Goal: Task Accomplishment & Management: Manage account settings

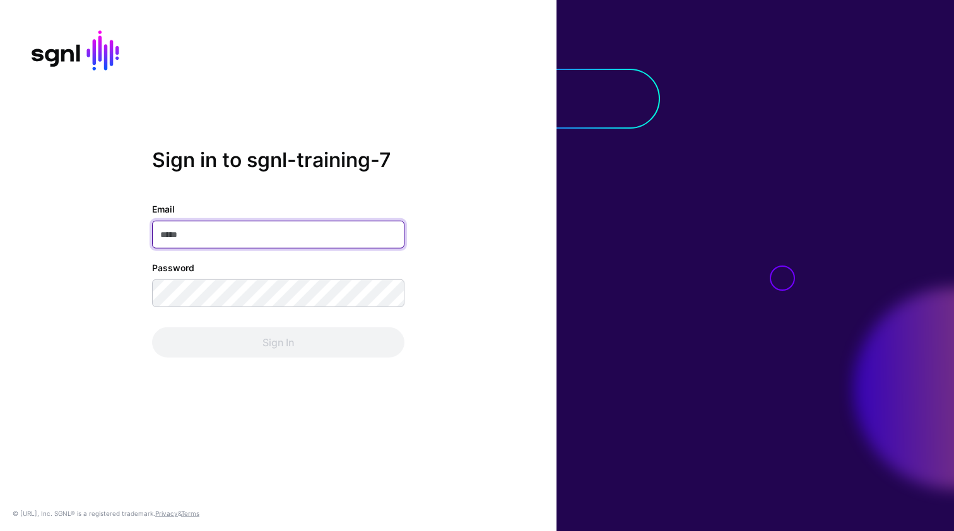
click at [243, 235] on input "Email" at bounding box center [278, 235] width 252 height 28
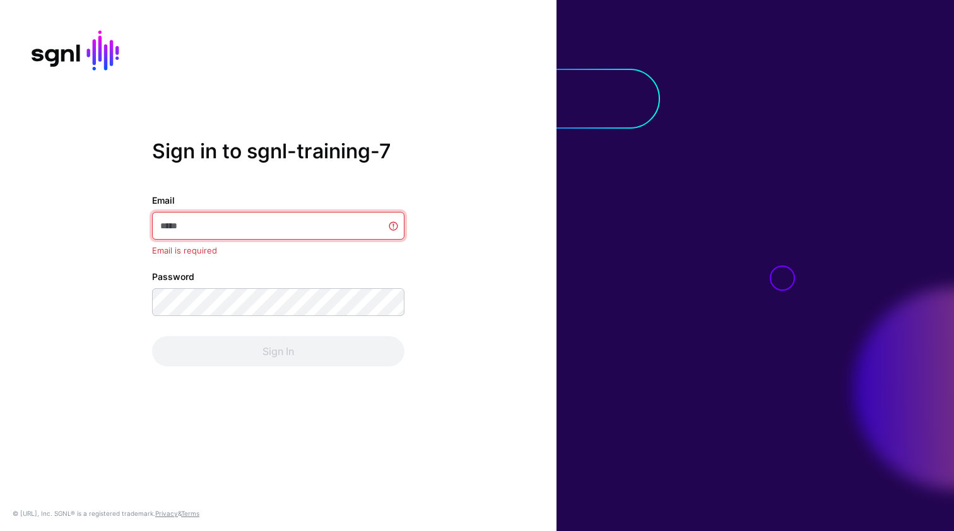
click at [243, 235] on input "Email" at bounding box center [278, 226] width 252 height 28
click at [273, 221] on input "Email" at bounding box center [278, 226] width 252 height 28
paste input "**********"
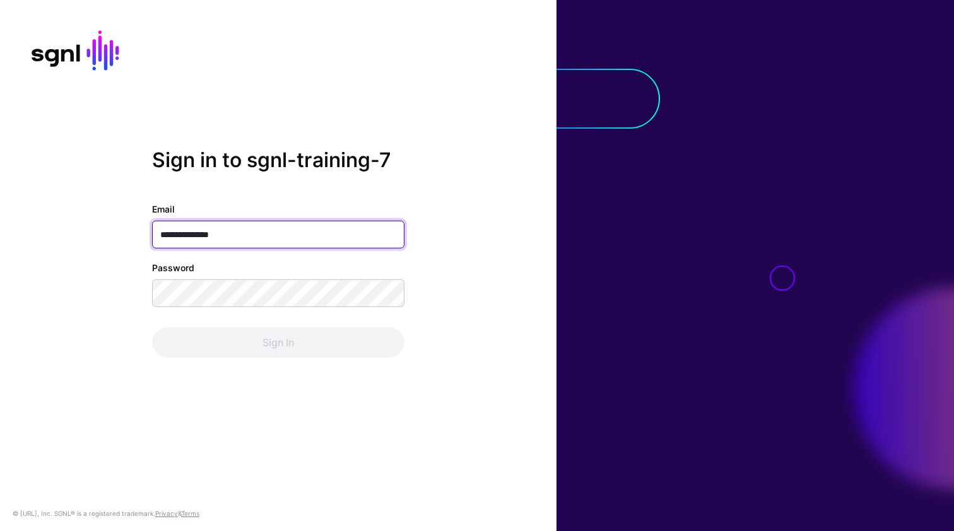
type input "**********"
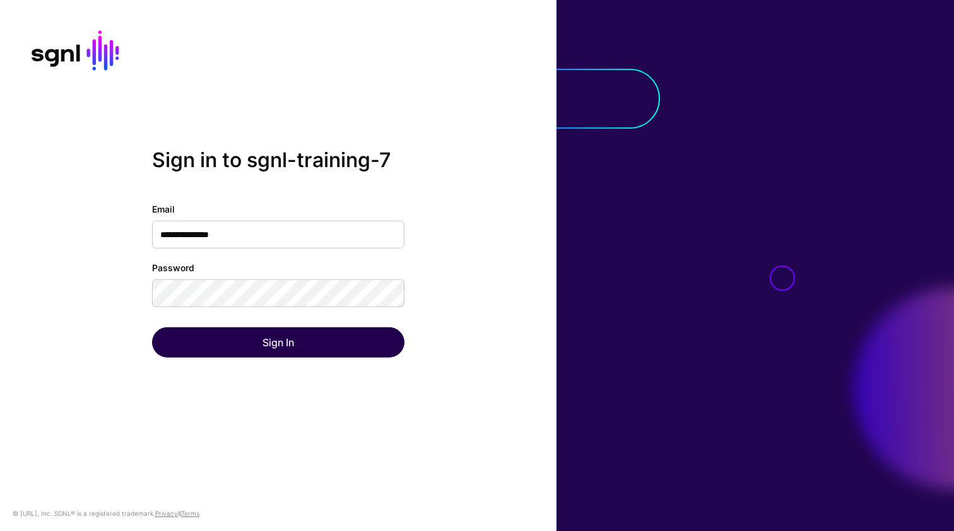
click at [239, 335] on button "Sign In" at bounding box center [278, 343] width 252 height 30
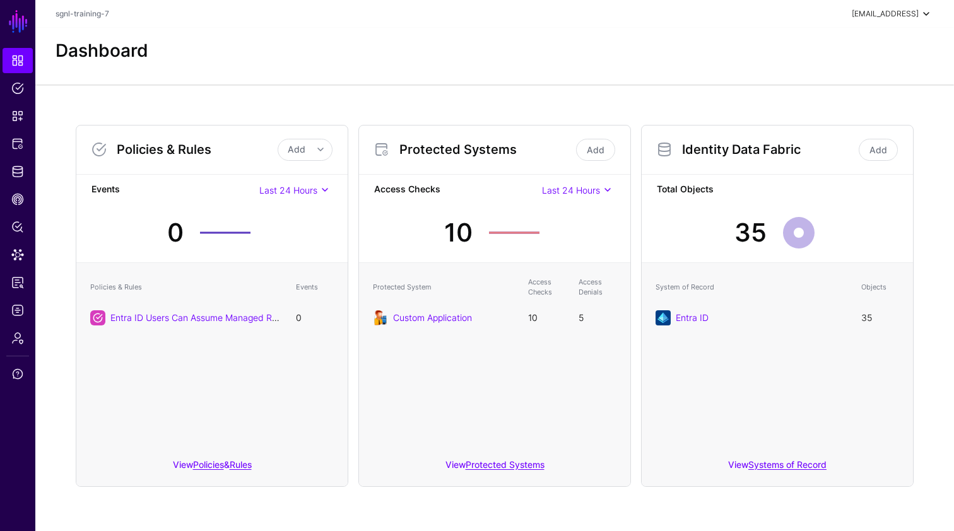
click at [923, 17] on span at bounding box center [926, 13] width 15 height 15
click at [861, 84] on span "sgnl-training-7" at bounding box center [848, 84] width 52 height 11
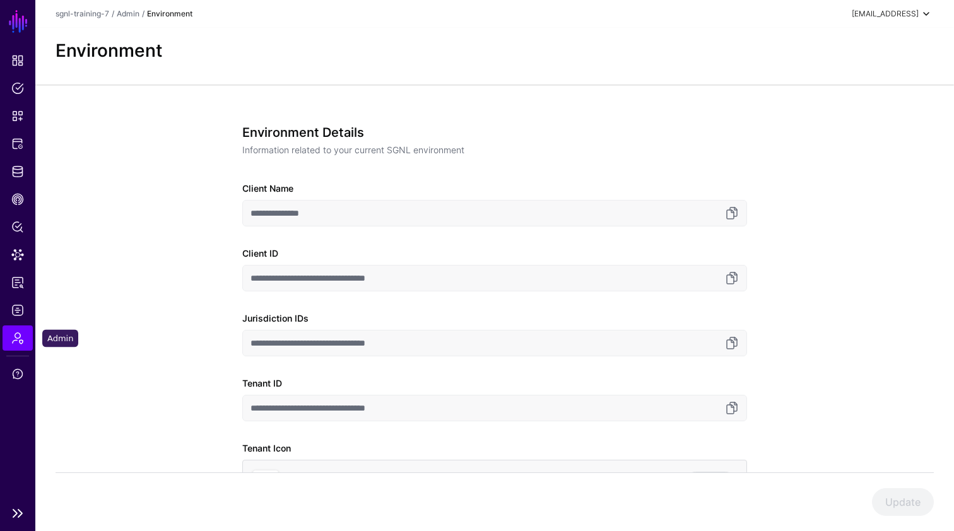
click at [18, 336] on span "Admin" at bounding box center [17, 338] width 13 height 13
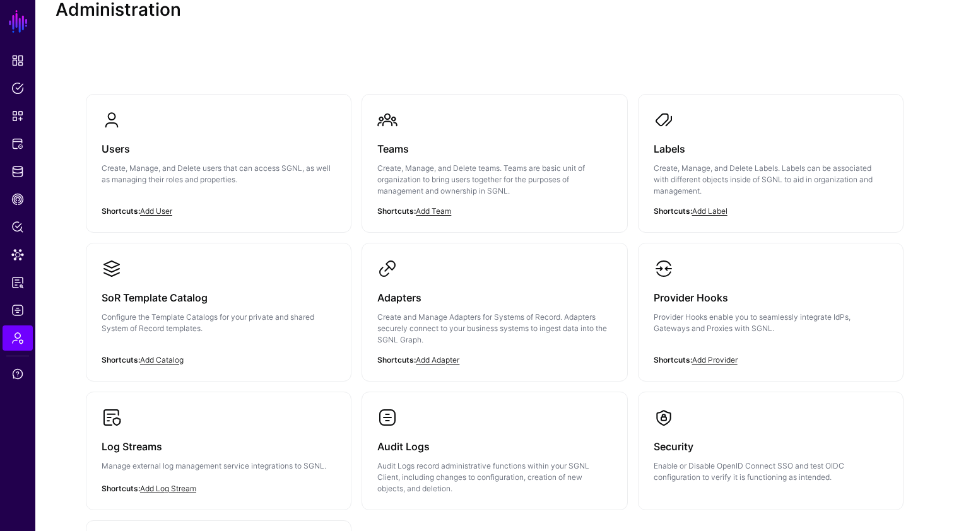
scroll to position [33, 0]
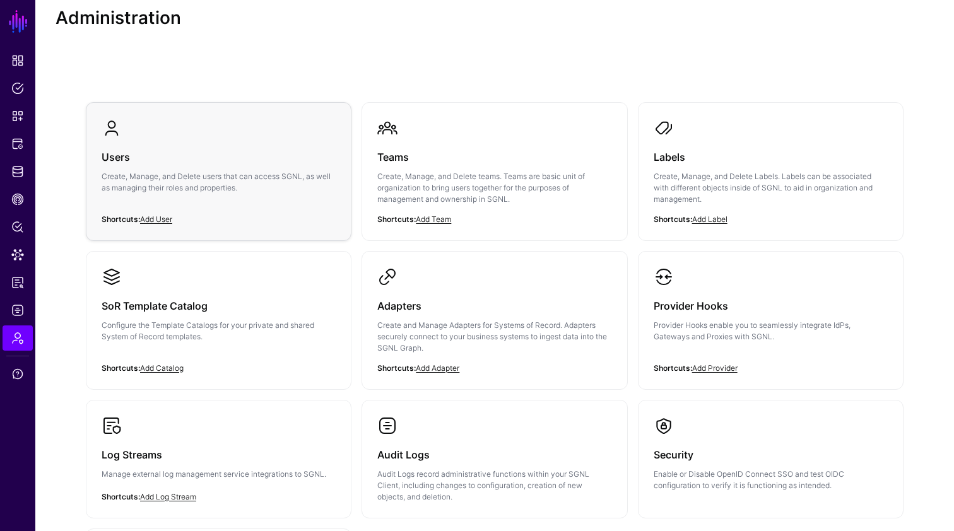
click at [228, 201] on div "Users Create, Manage, and Delete users that can access SGNL, as well as managin…" at bounding box center [219, 176] width 234 height 76
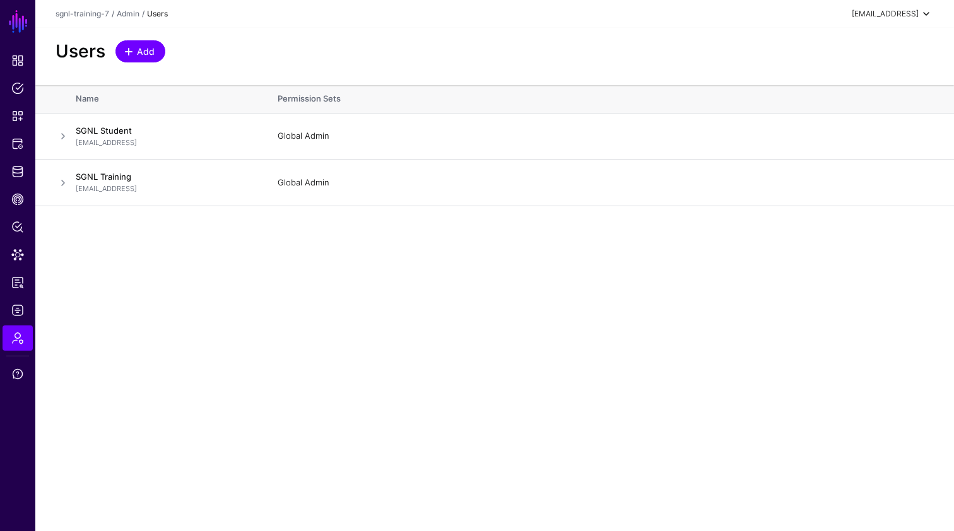
click at [152, 50] on span "Add" at bounding box center [146, 51] width 21 height 13
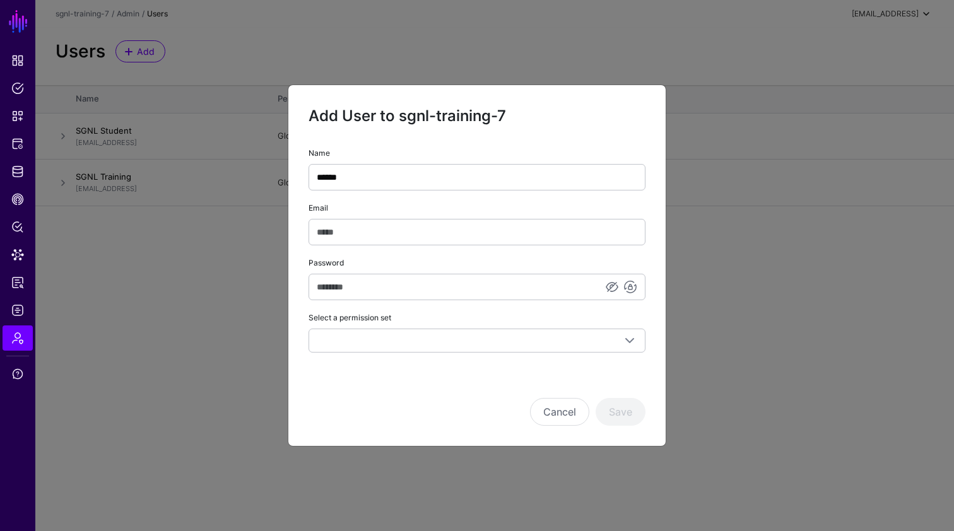
type input "******"
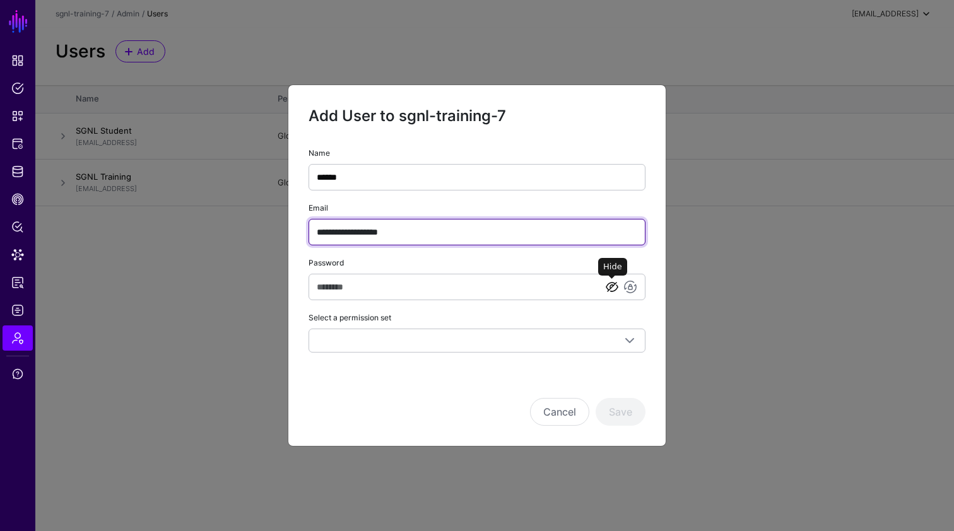
type input "**********"
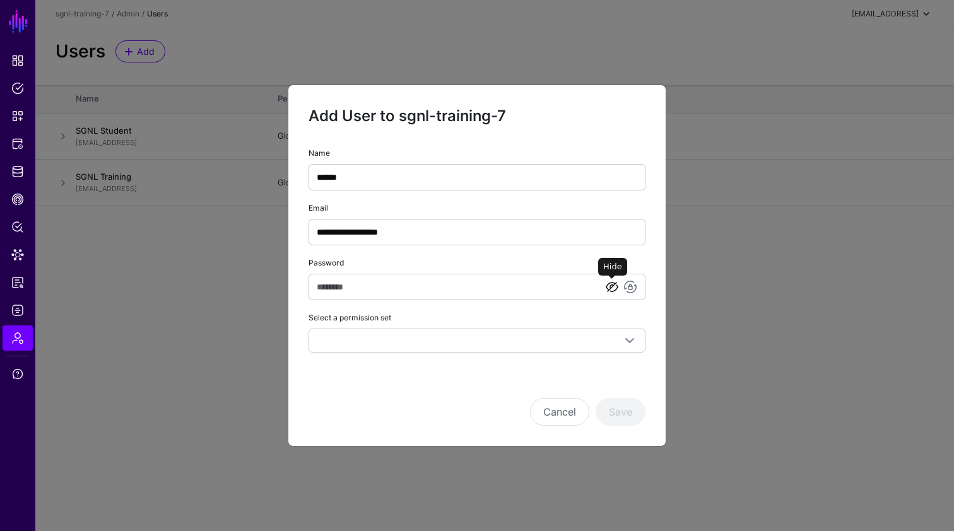
click at [614, 287] on link at bounding box center [612, 287] width 15 height 15
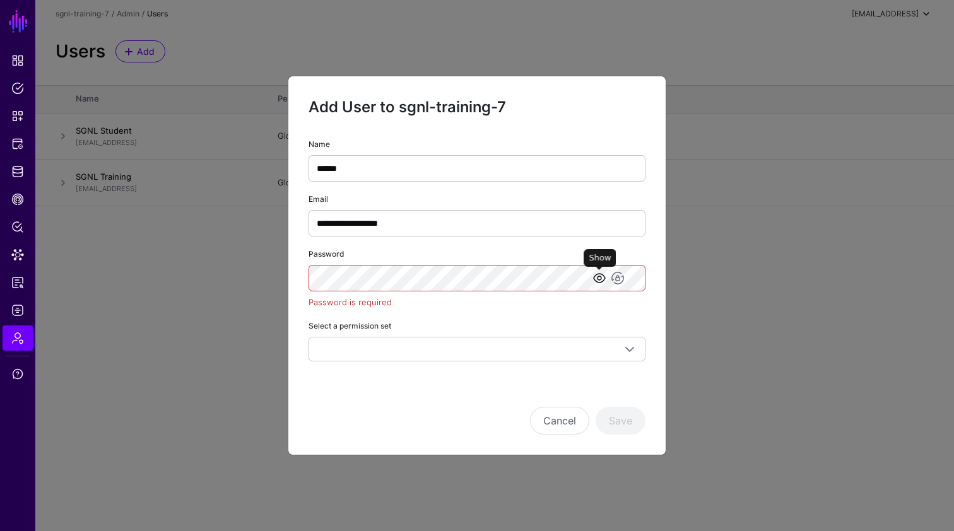
click at [596, 279] on link at bounding box center [599, 278] width 15 height 15
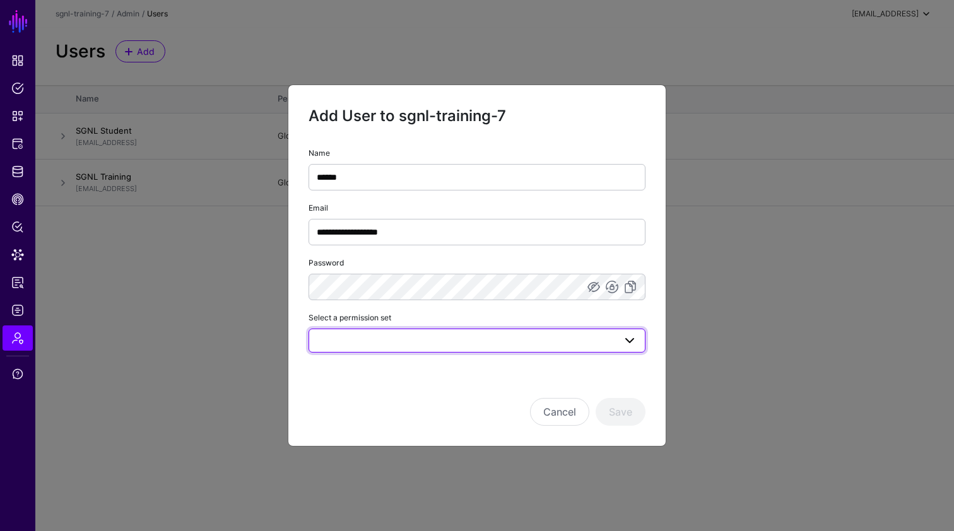
click at [629, 340] on span at bounding box center [629, 340] width 15 height 15
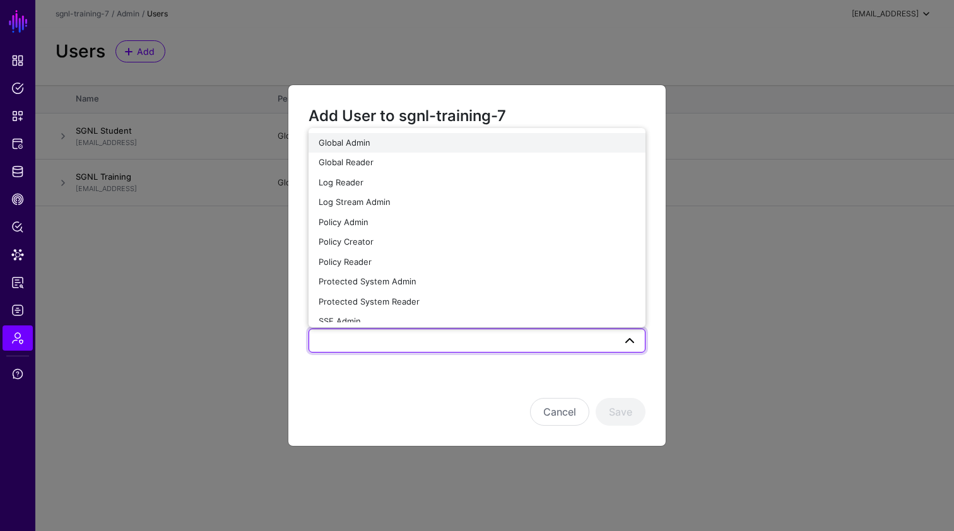
click at [367, 145] on span "Global Admin" at bounding box center [345, 143] width 52 height 10
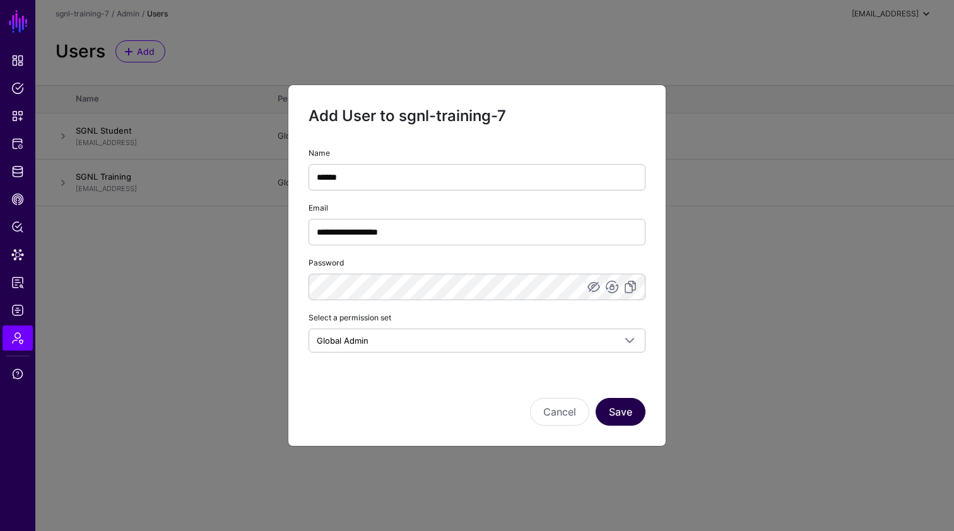
click at [618, 412] on button "Save" at bounding box center [621, 412] width 50 height 28
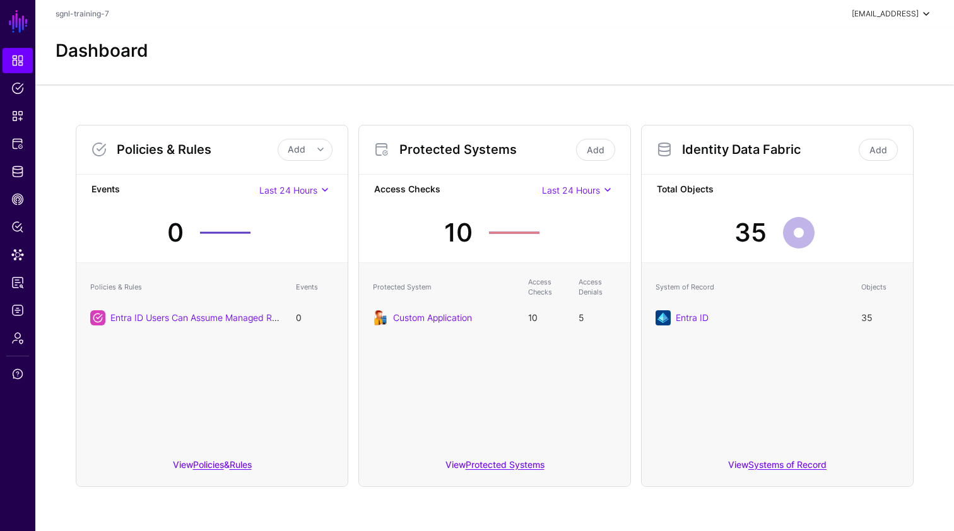
click at [928, 15] on span at bounding box center [926, 13] width 15 height 15
click at [13, 340] on span "Admin" at bounding box center [17, 338] width 13 height 13
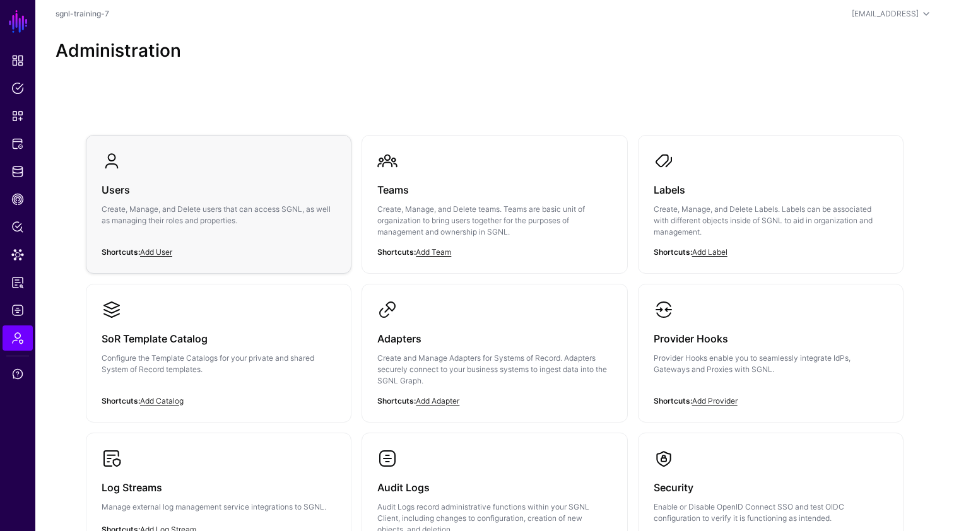
click at [169, 223] on p "Create, Manage, and Delete users that can access SGNL, as well as managing thei…" at bounding box center [219, 215] width 234 height 23
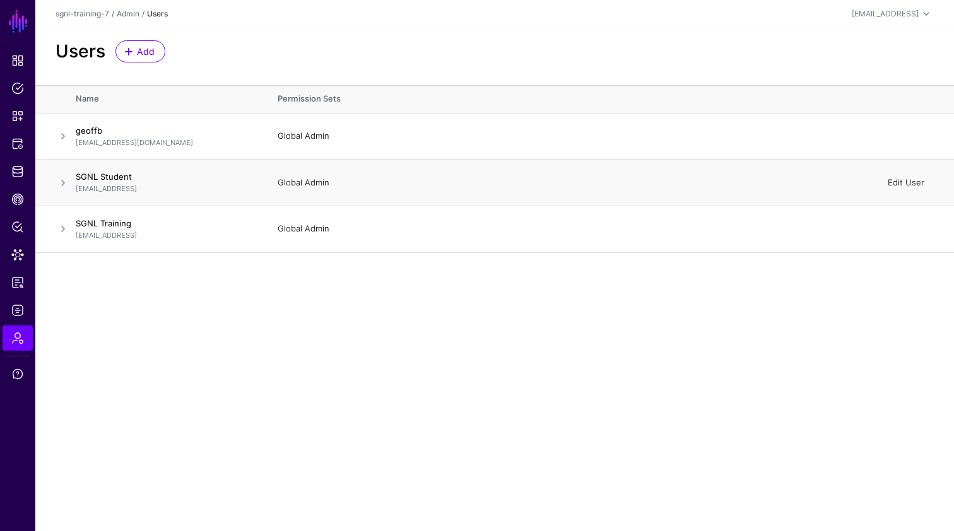
click at [890, 182] on link "Edit User" at bounding box center [906, 182] width 37 height 10
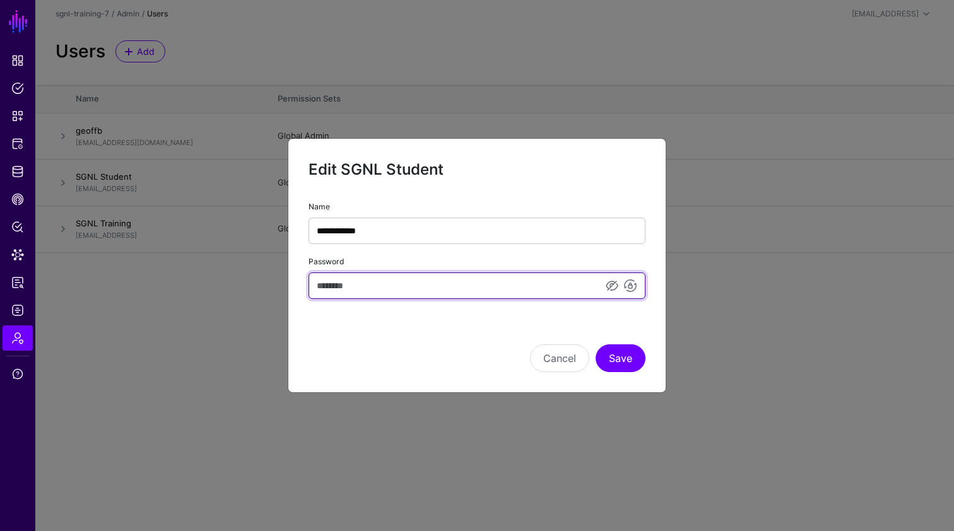
click at [492, 286] on input "Password" at bounding box center [477, 286] width 337 height 27
click at [546, 288] on input "Password" at bounding box center [477, 286] width 337 height 27
type input "********"
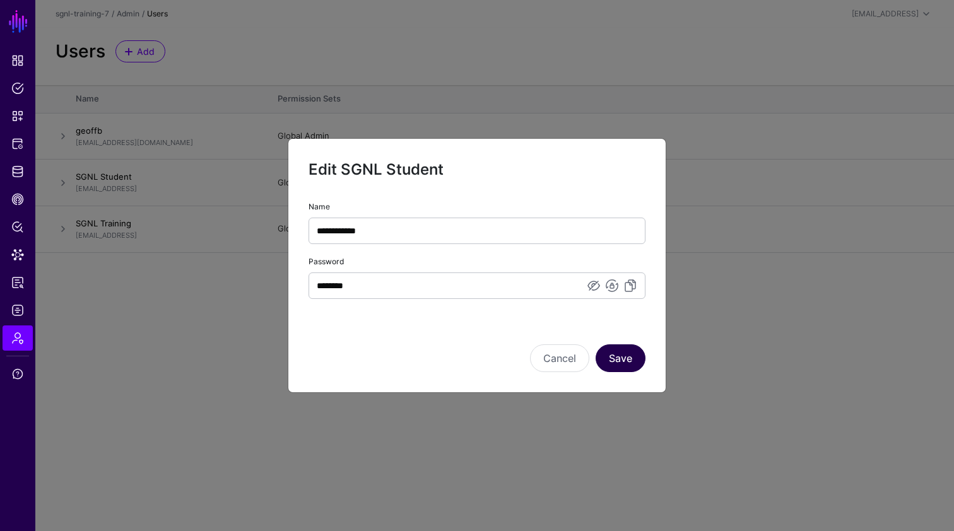
click at [626, 358] on button "Save" at bounding box center [621, 359] width 50 height 28
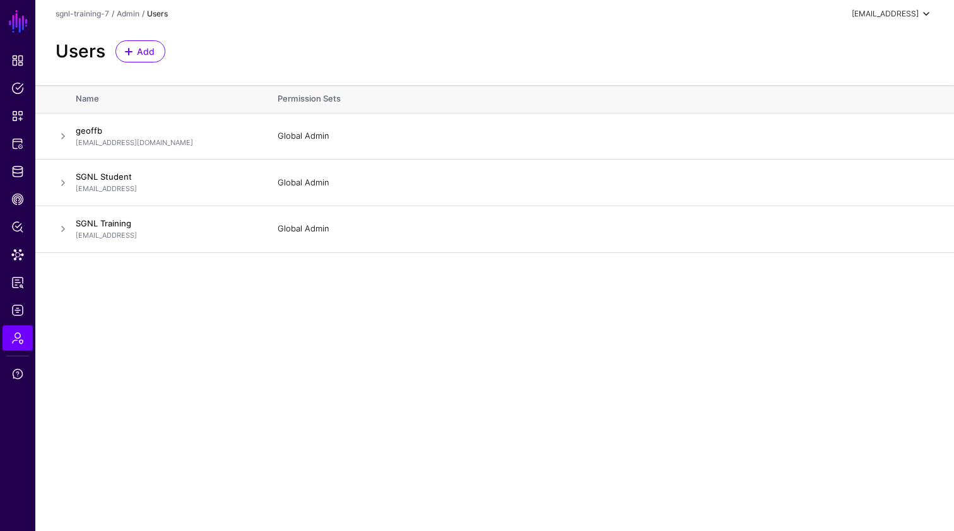
click at [916, 18] on div "[EMAIL_ADDRESS]" at bounding box center [885, 13] width 67 height 11
click at [837, 106] on div "Log out" at bounding box center [833, 109] width 32 height 11
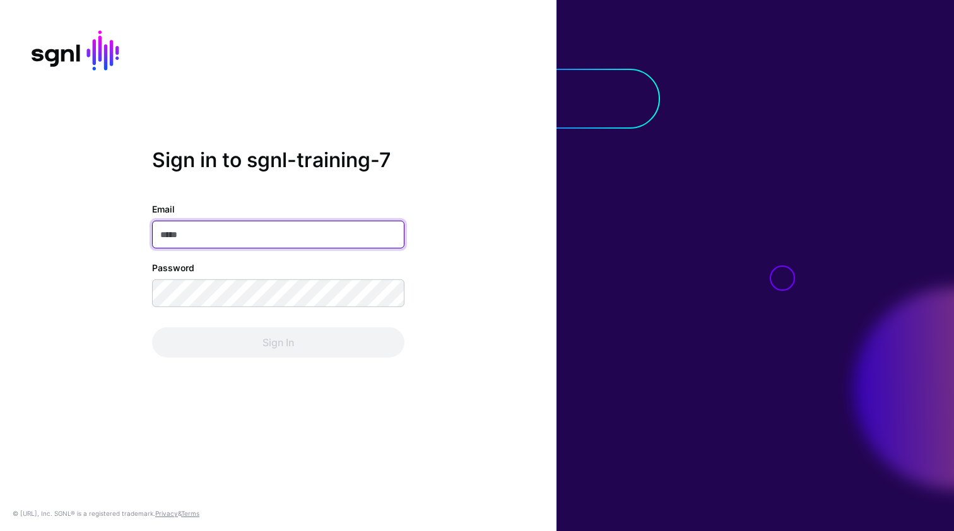
type input "**********"
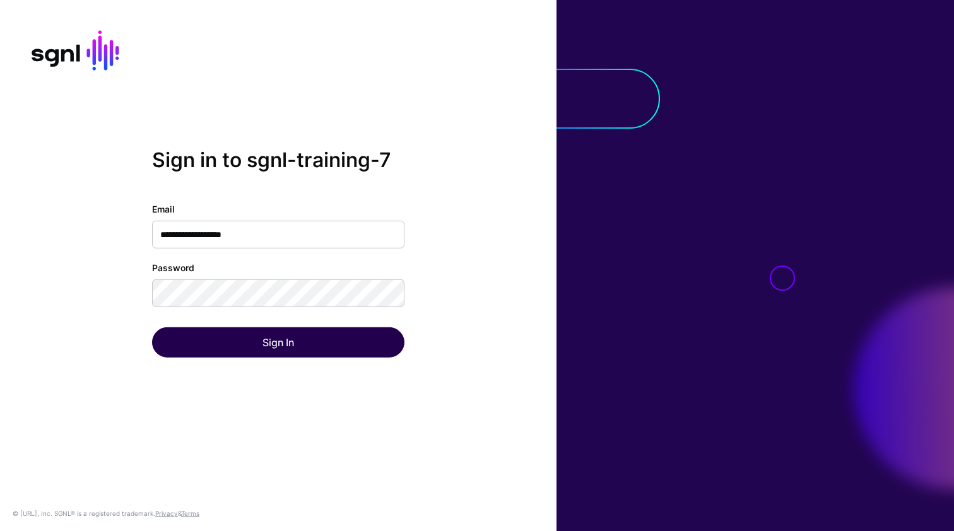
click at [233, 332] on button "Sign In" at bounding box center [278, 343] width 252 height 30
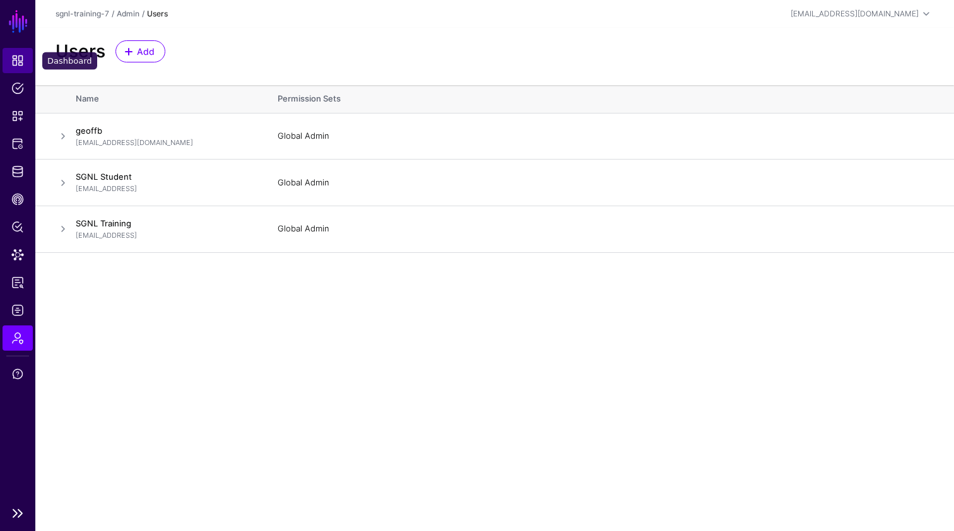
click at [11, 61] on span "Dashboard" at bounding box center [17, 60] width 13 height 13
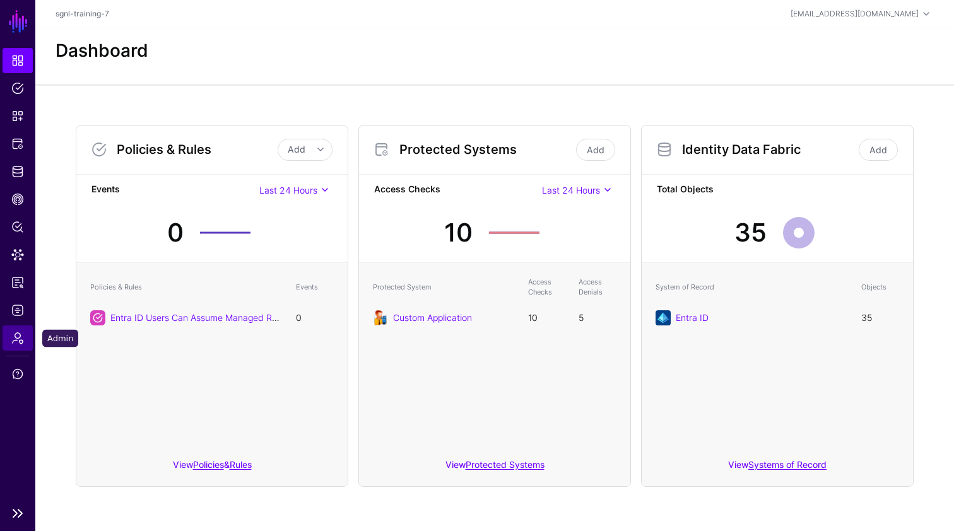
click at [17, 341] on span "Admin" at bounding box center [17, 338] width 13 height 13
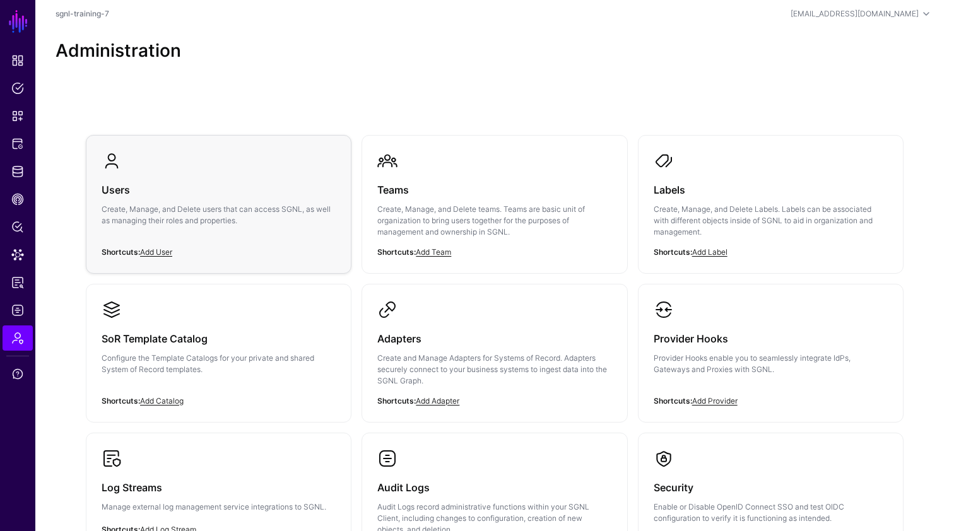
click at [240, 247] on link "Users Create, Manage, and Delete users that can access SGNL, as well as managin…" at bounding box center [218, 199] width 264 height 126
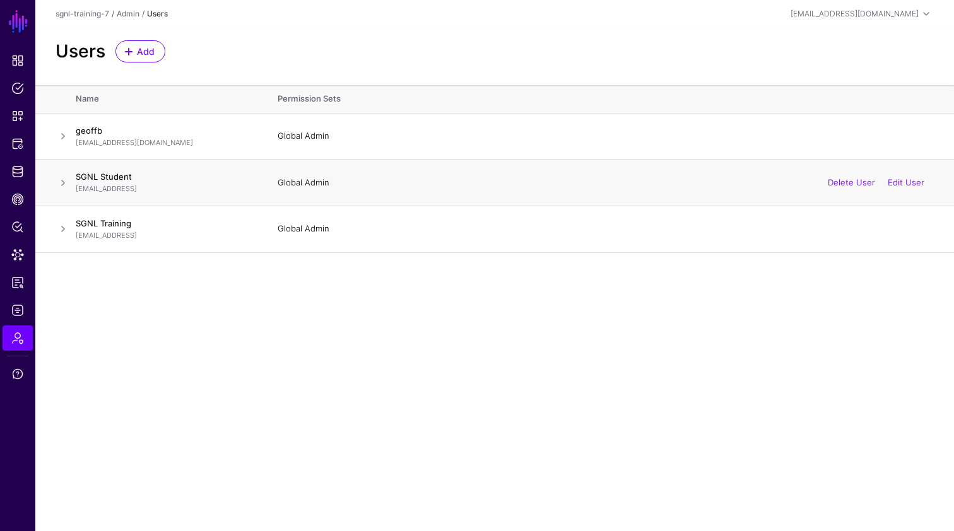
click at [62, 184] on span at bounding box center [63, 182] width 15 height 15
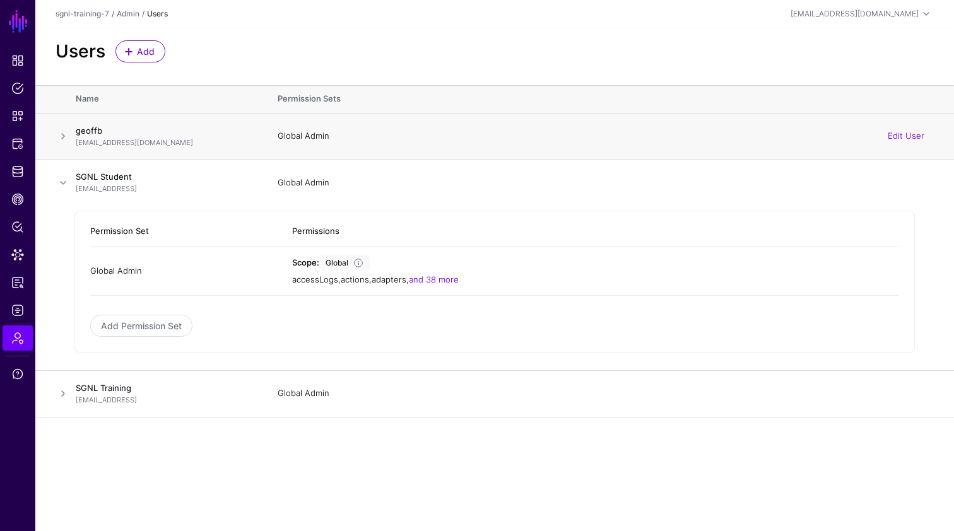
click at [64, 136] on span at bounding box center [63, 136] width 15 height 15
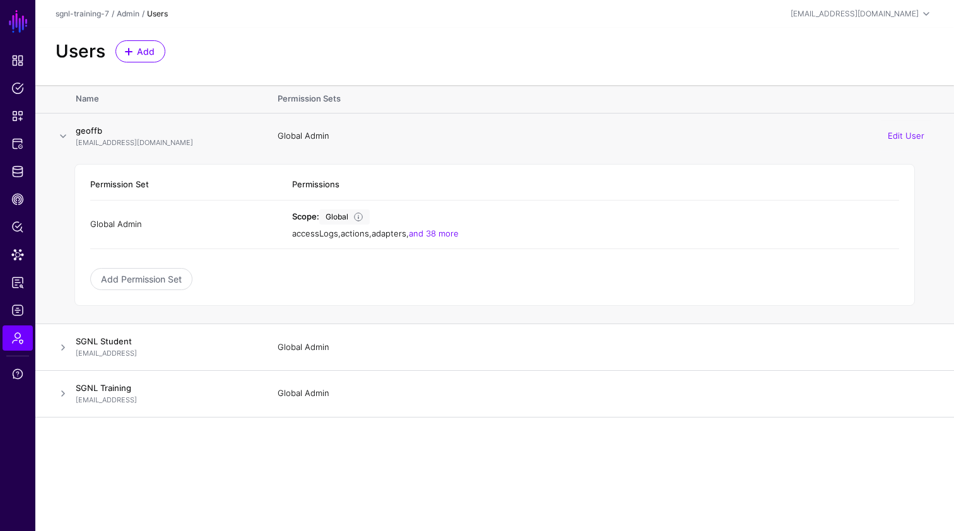
click at [64, 136] on span at bounding box center [63, 136] width 15 height 15
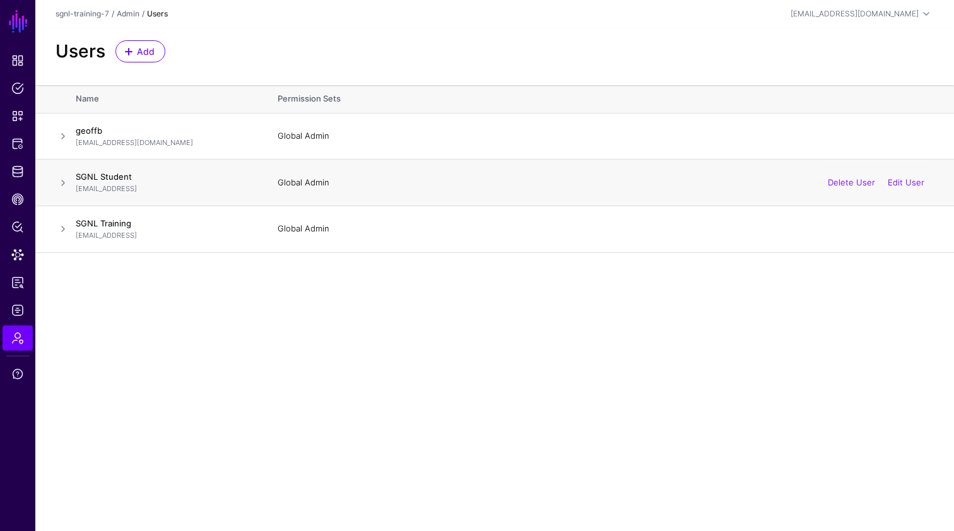
click at [64, 182] on span at bounding box center [63, 182] width 15 height 15
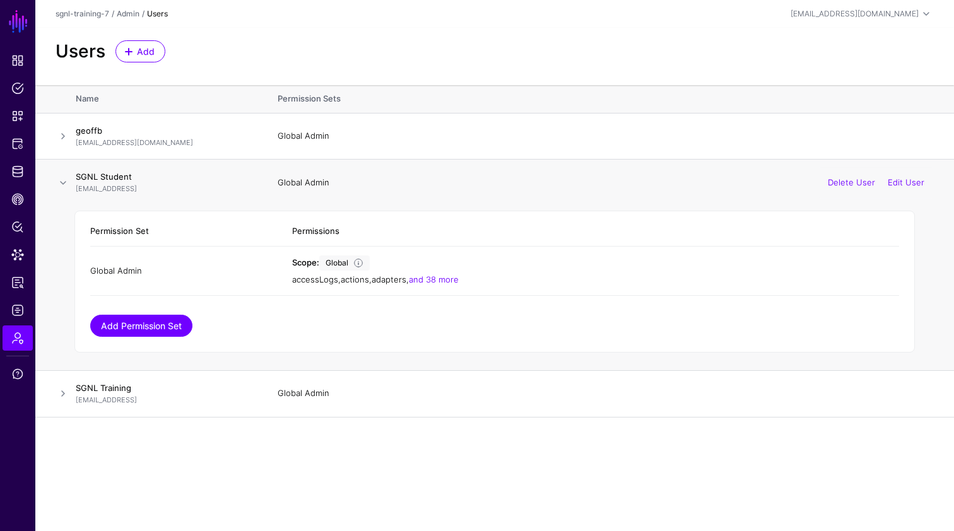
click at [131, 320] on link "Add Permission Set" at bounding box center [141, 326] width 102 height 22
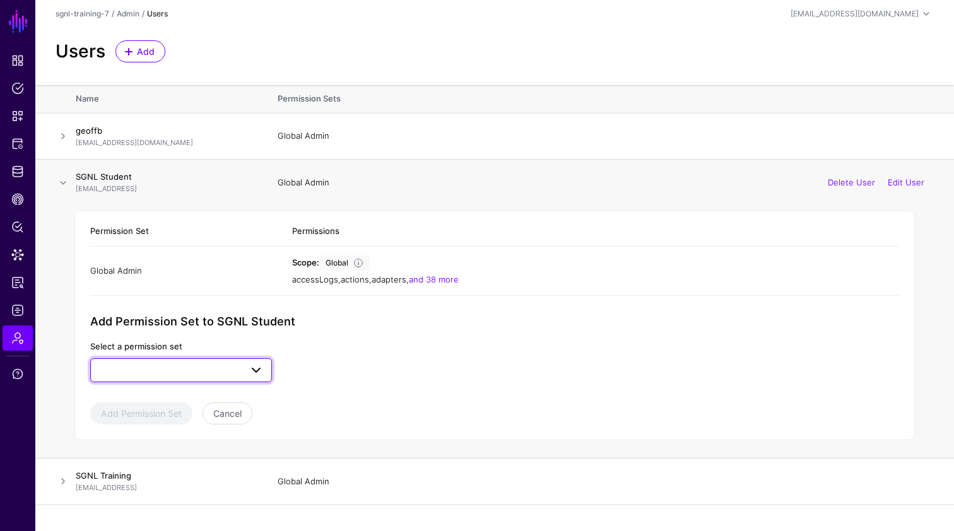
click at [258, 369] on span at bounding box center [256, 370] width 15 height 15
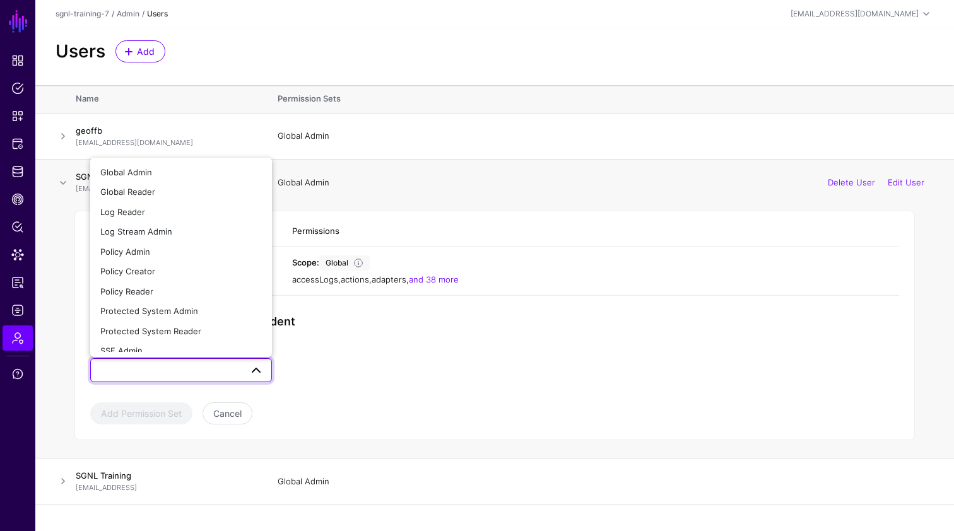
click at [478, 366] on app-admin-shared-permissions "Permission Set Permissions Global Admin Scope: Global accessLogs , actions , ad…" at bounding box center [494, 320] width 809 height 208
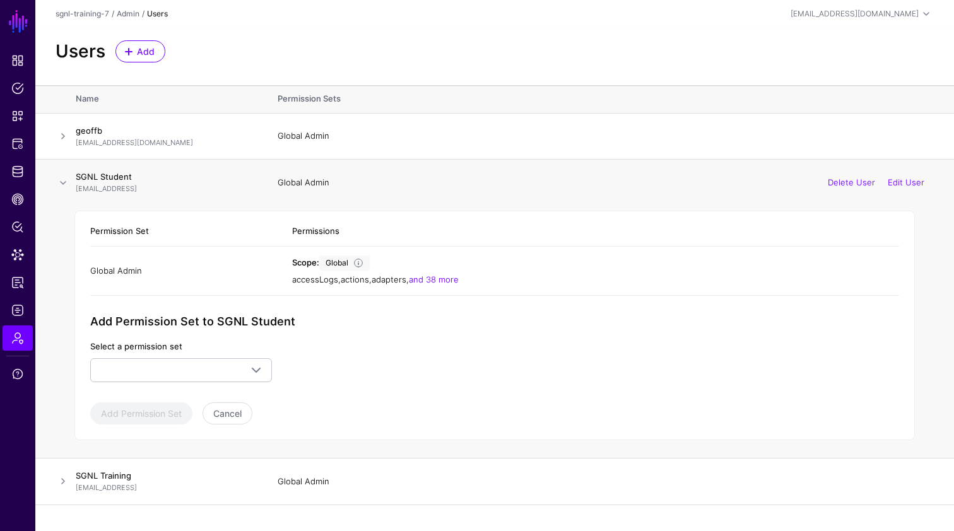
click at [62, 181] on span at bounding box center [63, 182] width 15 height 15
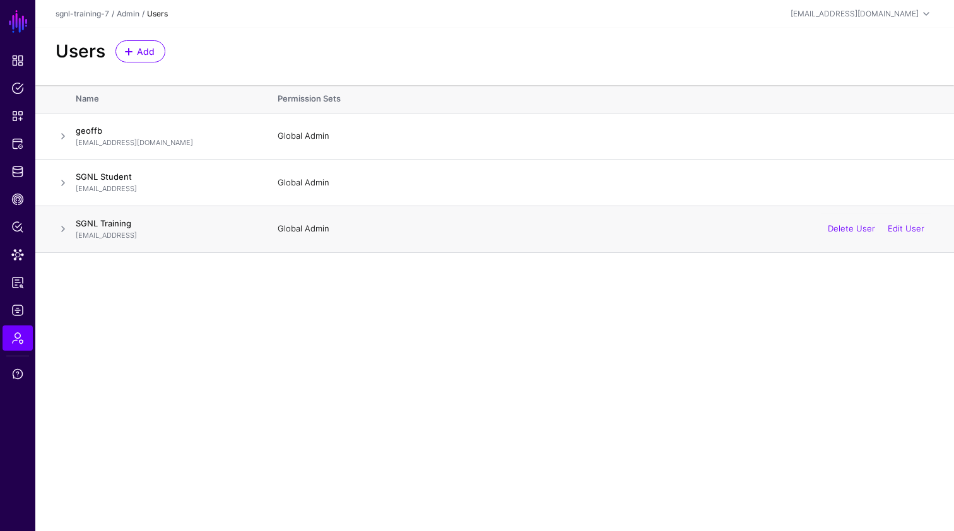
click at [63, 230] on span at bounding box center [63, 229] width 15 height 15
click at [11, 57] on link "Dashboard" at bounding box center [18, 60] width 30 height 25
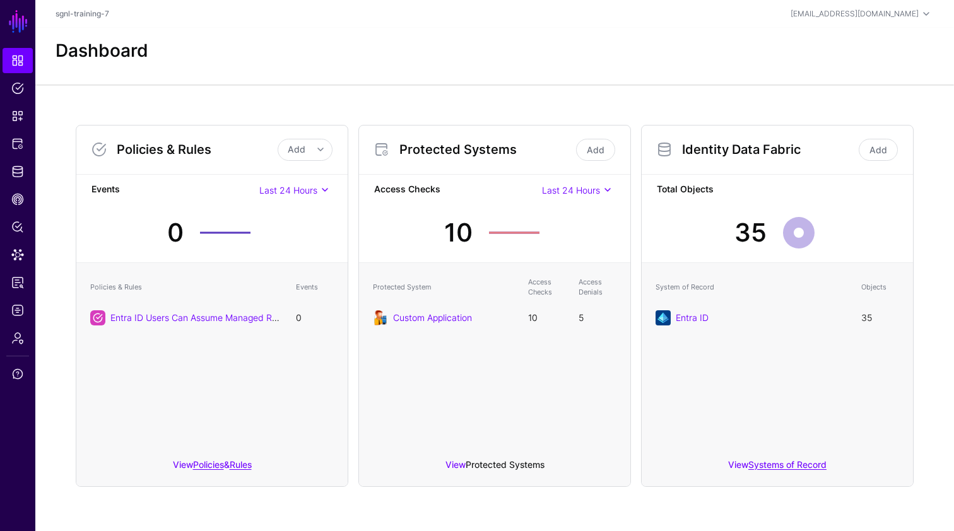
click at [484, 463] on link "Protected Systems" at bounding box center [505, 464] width 79 height 11
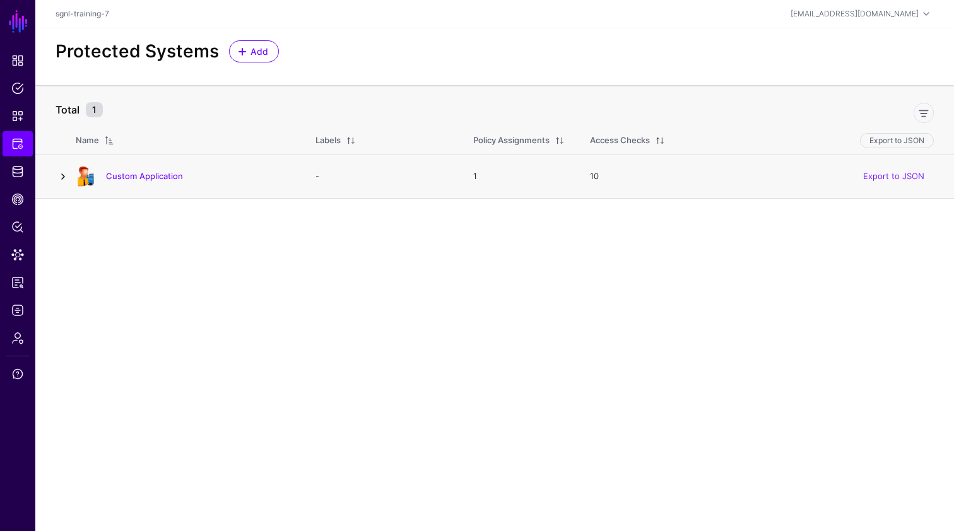
click at [63, 174] on link at bounding box center [63, 176] width 15 height 15
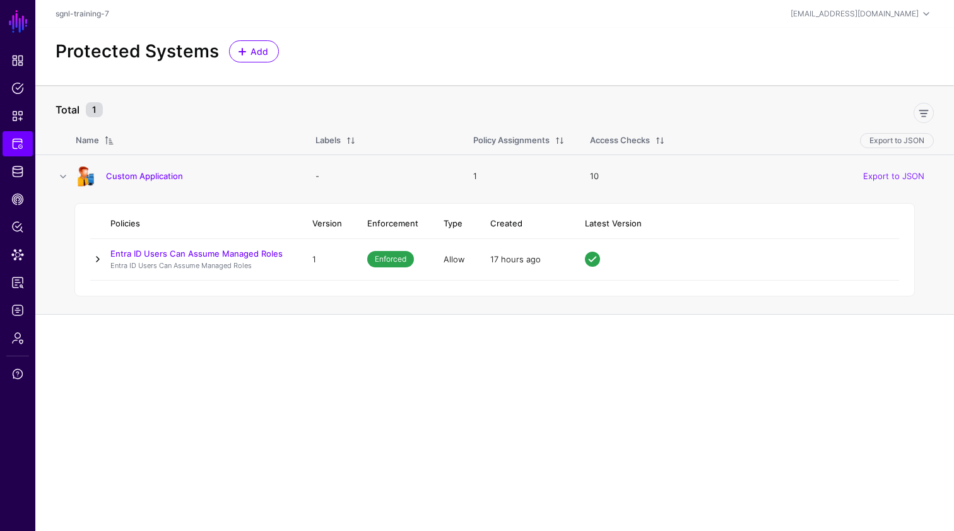
click at [101, 259] on link at bounding box center [97, 259] width 15 height 15
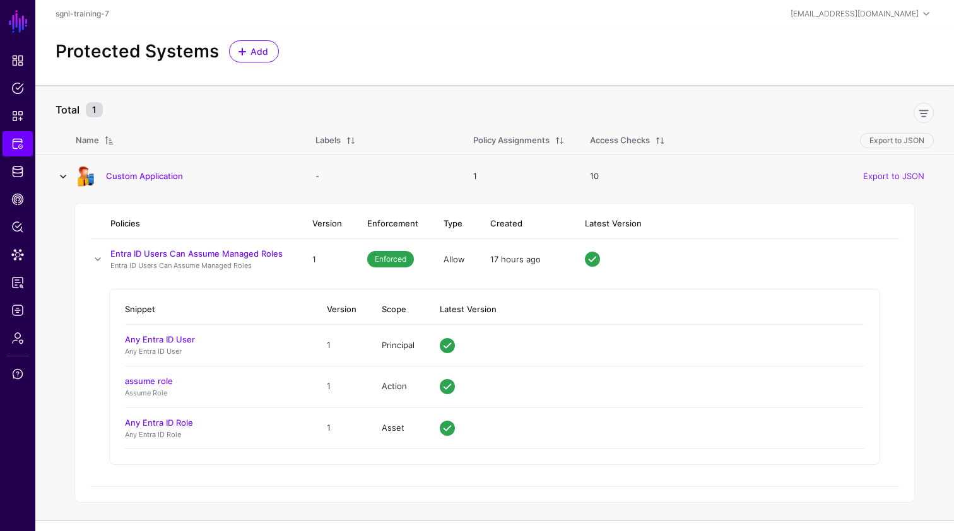
click at [64, 175] on link at bounding box center [63, 176] width 15 height 15
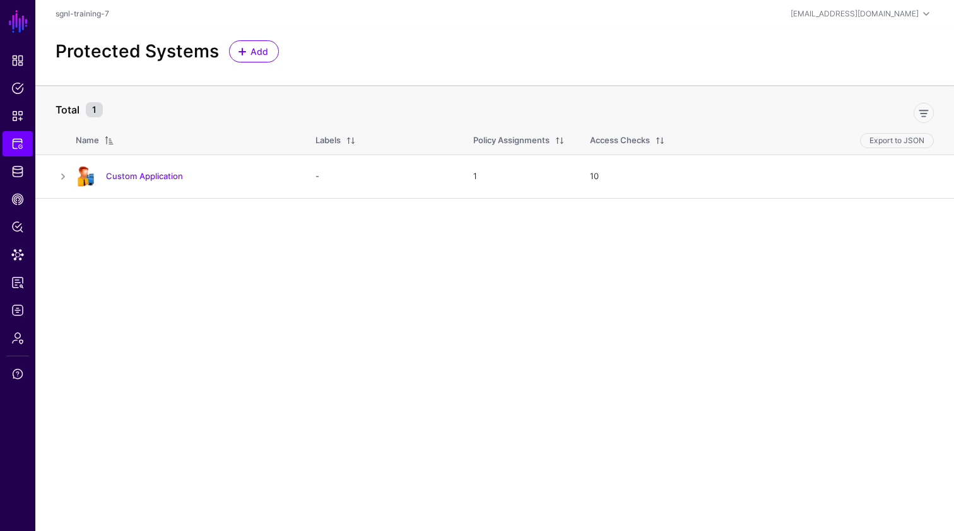
click at [259, 40] on div "Protected Systems Add" at bounding box center [494, 56] width 919 height 57
click at [254, 48] on span "Add" at bounding box center [259, 51] width 21 height 13
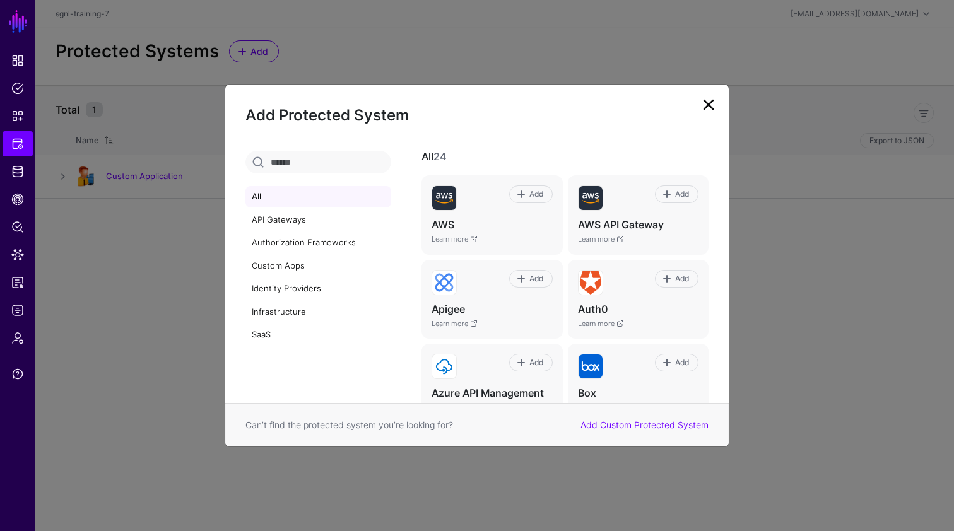
click at [706, 103] on link at bounding box center [709, 105] width 20 height 20
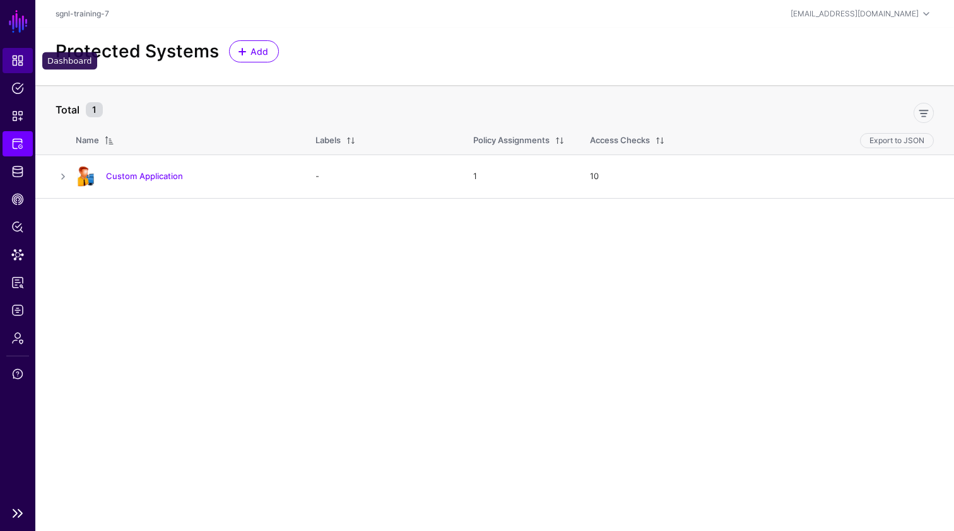
click at [16, 57] on span "Dashboard" at bounding box center [17, 60] width 13 height 13
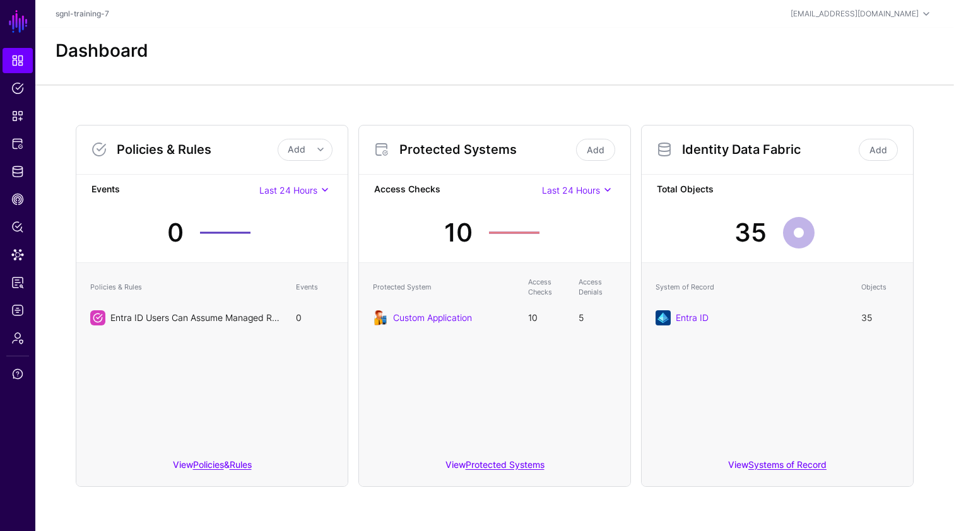
click at [171, 317] on link "Entra ID Users Can Assume Managed Roles" at bounding box center [199, 317] width 178 height 11
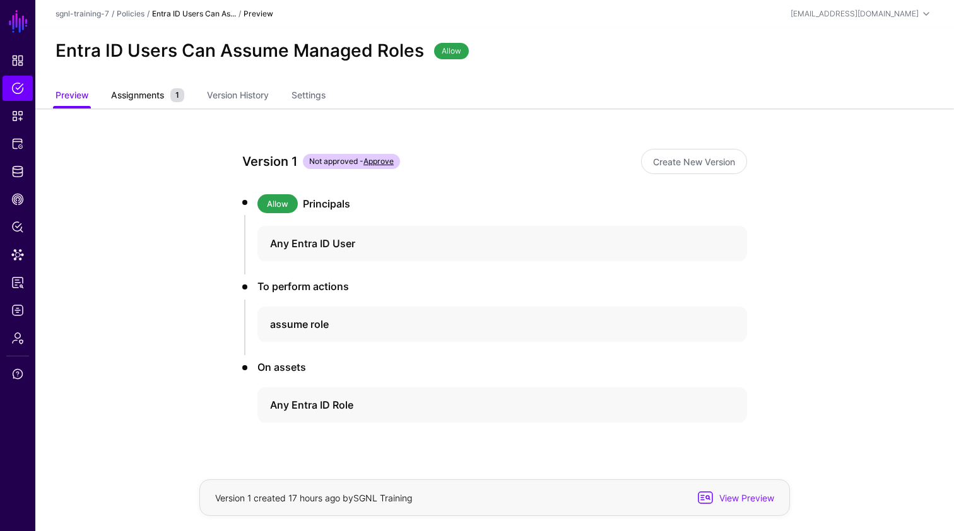
click at [135, 103] on link "Assignments 1" at bounding box center [147, 97] width 73 height 24
